Goal: Navigation & Orientation: Find specific page/section

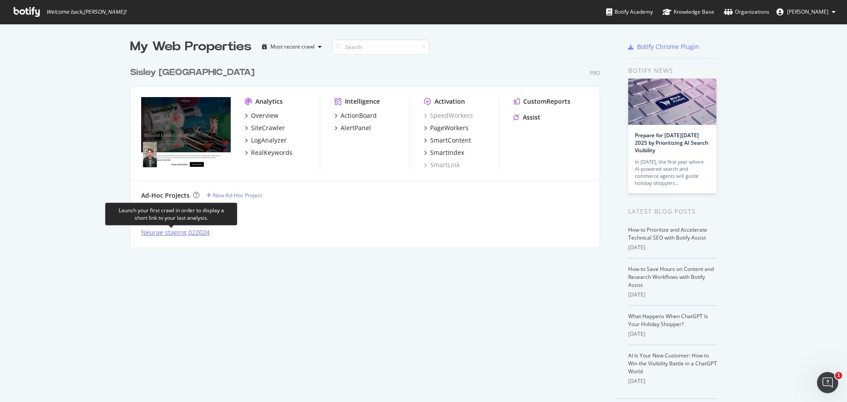
click at [152, 234] on div "Neurae staging 022024" at bounding box center [175, 232] width 68 height 9
